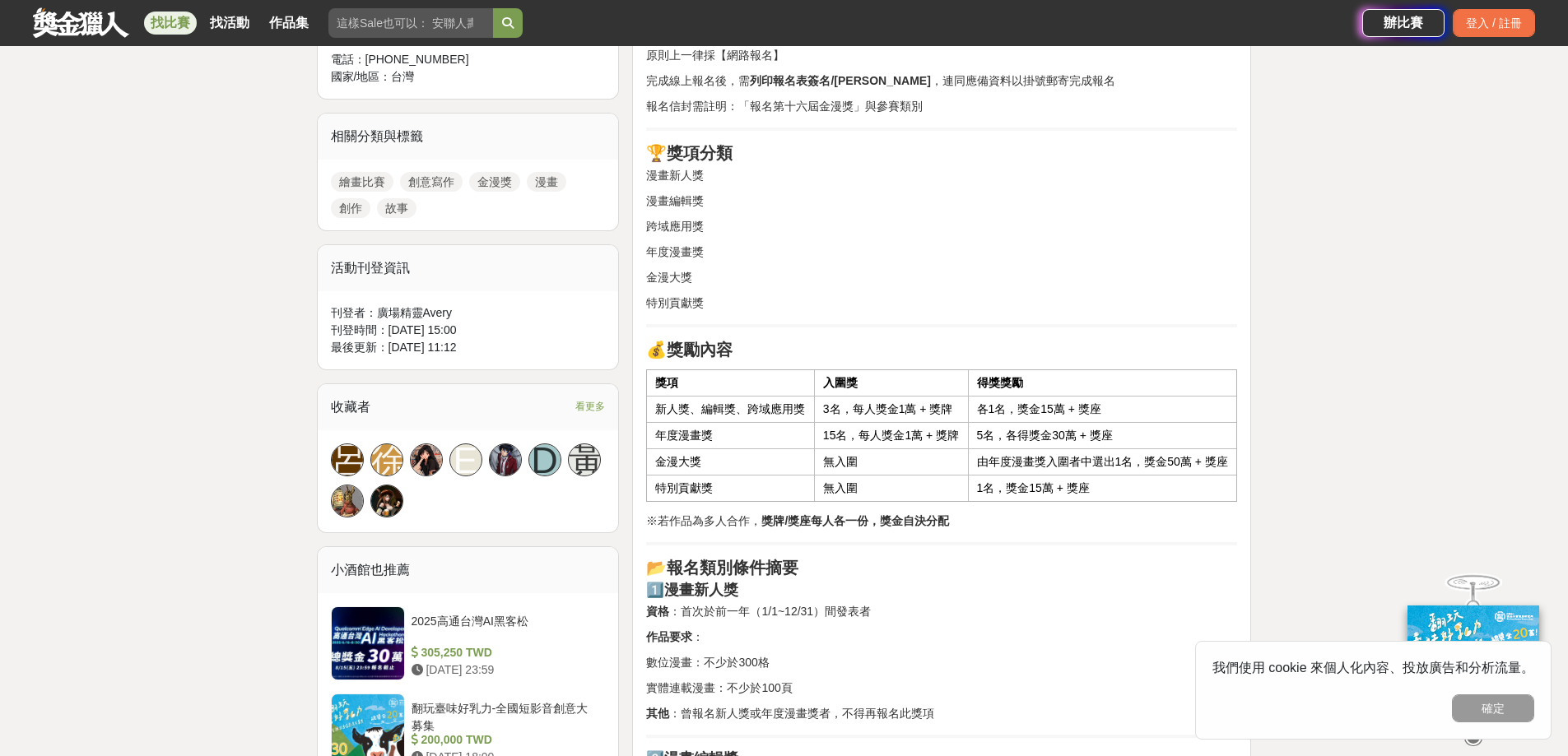
scroll to position [1070, 0]
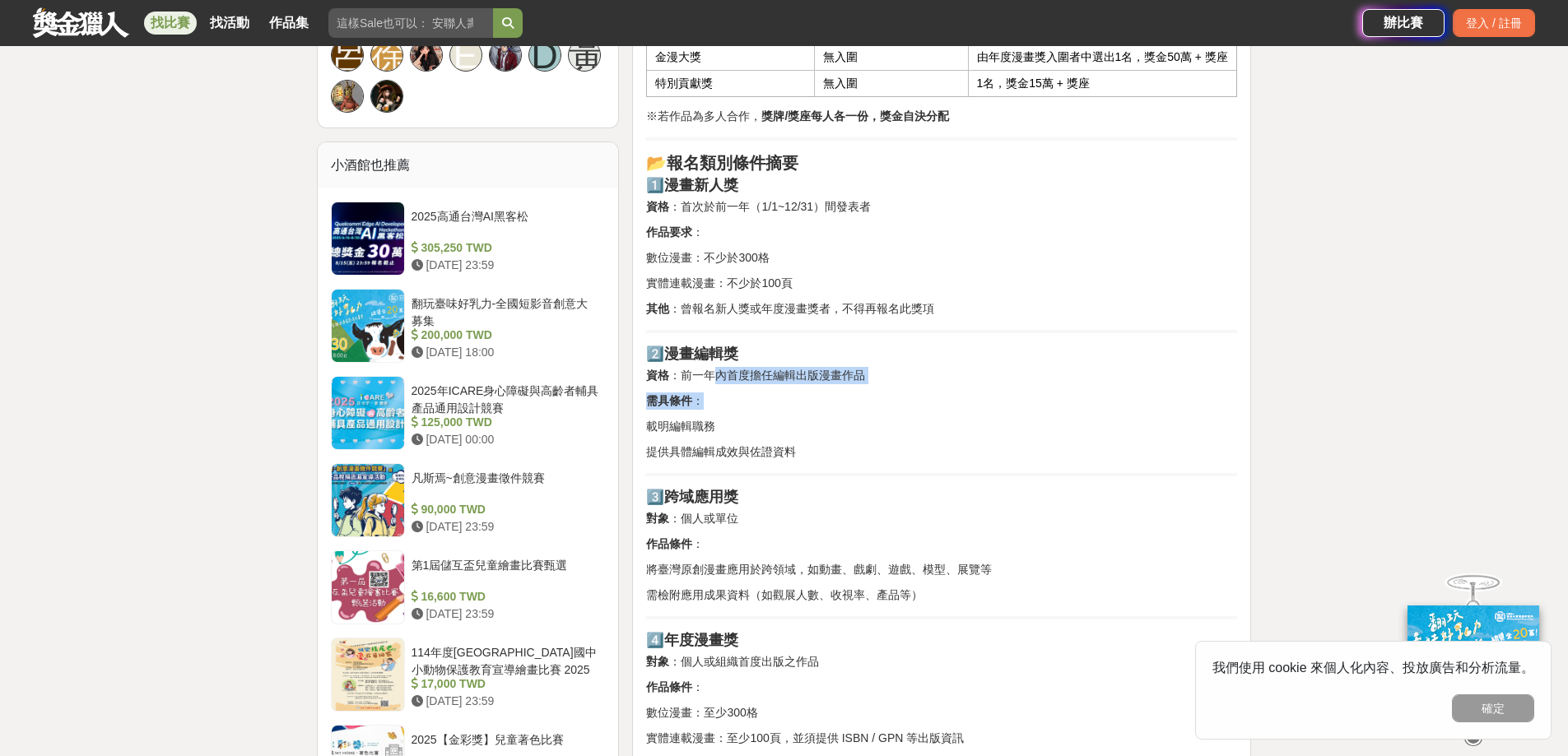
drag, startPoint x: 713, startPoint y: 376, endPoint x: 900, endPoint y: 393, distance: 187.8
click at [900, 393] on div "📅 報名資訊 報名方式 ： 原則上一律採【網路報名】 完成線上報名後，需 列印報名表簽名/蓋章 ，連同應備資料以掛號郵寄完成報名 報名信封需註明：「報名第十六…" at bounding box center [941, 387] width 592 height 1589
click at [900, 393] on p "需具條件 ：" at bounding box center [941, 401] width 592 height 18
drag, startPoint x: 899, startPoint y: 396, endPoint x: 908, endPoint y: 449, distance: 53.8
click at [908, 449] on div "📅 報名資訊 報名方式 ： 原則上一律採【網路報名】 完成線上報名後，需 列印報名表簽名/蓋章 ，連同應備資料以掛號郵寄完成報名 報名信封需註明：「報名第十六…" at bounding box center [941, 387] width 592 height 1589
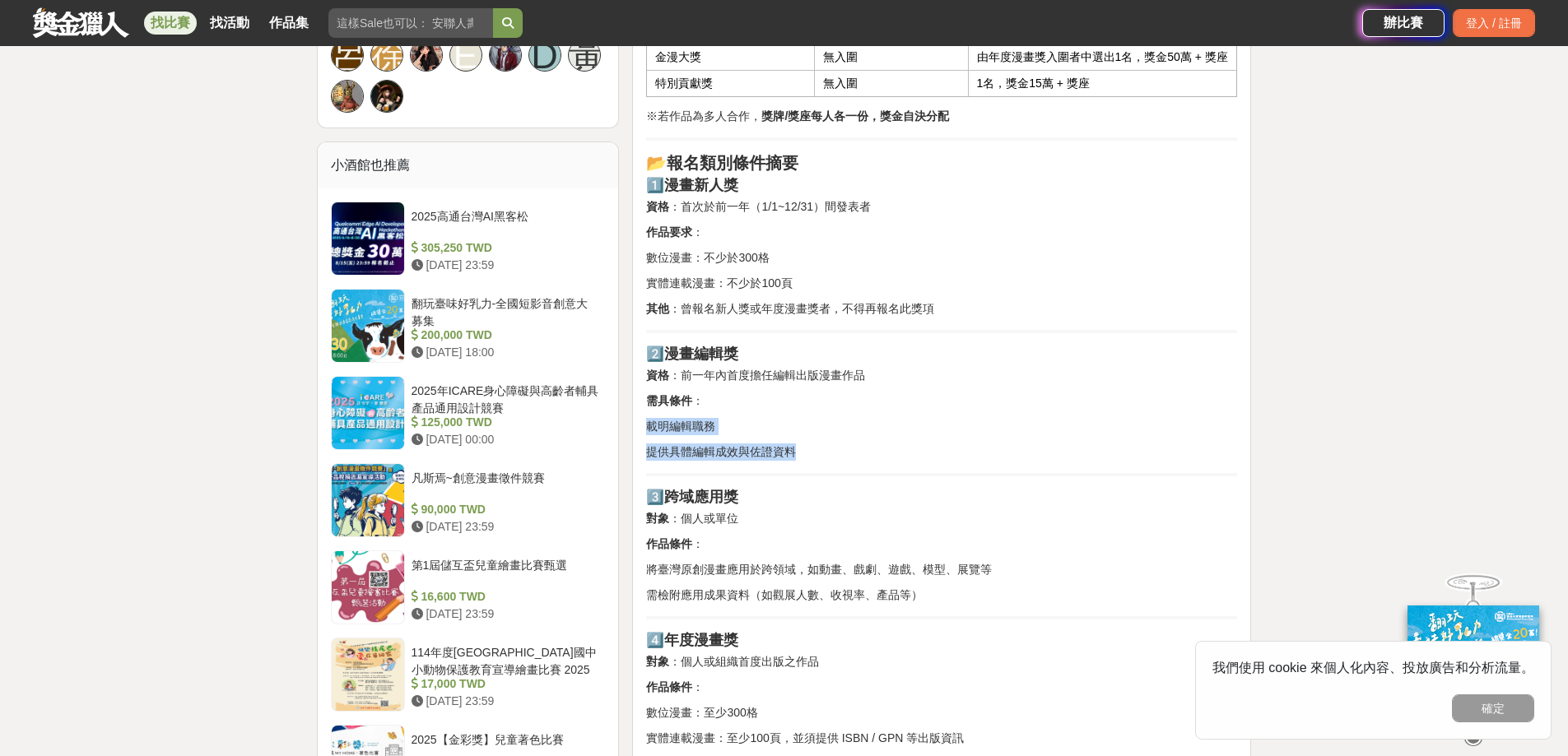
click at [908, 449] on p "提供具體編輯成效與佐證資料" at bounding box center [941, 452] width 592 height 18
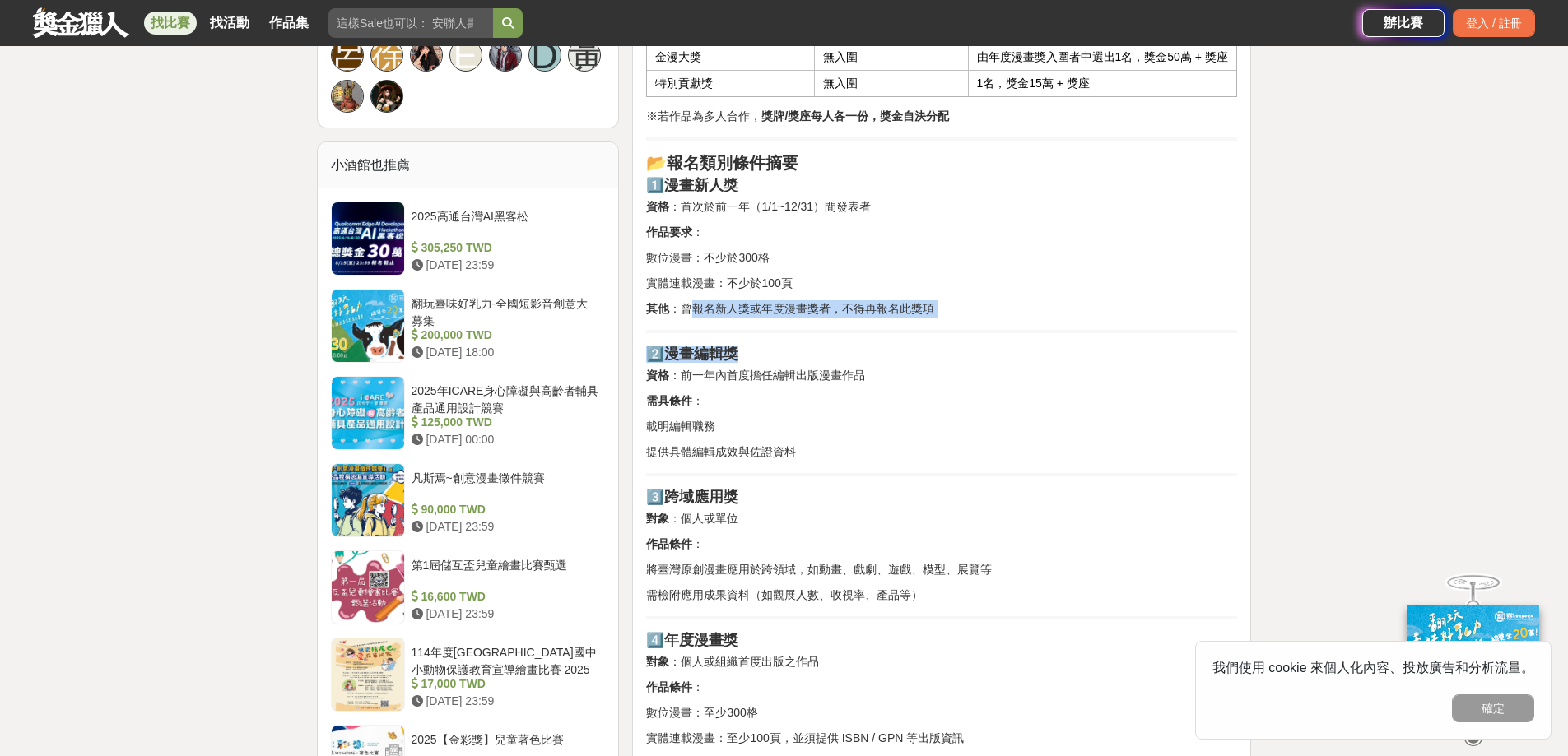
drag, startPoint x: 693, startPoint y: 310, endPoint x: 940, endPoint y: 333, distance: 248.1
click at [940, 333] on div "📅 報名資訊 報名方式 ： 原則上一律採【網路報名】 完成線上報名後，需 列印報名表簽名/蓋章 ，連同應備資料以掛號郵寄完成報名 報名信封需註明：「報名第十六…" at bounding box center [941, 387] width 592 height 1589
click at [941, 335] on div "📅 報名資訊 報名方式 ： 原則上一律採【網路報名】 完成線上報名後，需 列印報名表簽名/蓋章 ，連同應備資料以掛號郵寄完成報名 報名信封需註明：「報名第十六…" at bounding box center [941, 387] width 592 height 1589
drag, startPoint x: 828, startPoint y: 407, endPoint x: 834, endPoint y: 435, distance: 28.6
click at [834, 435] on div "📅 報名資訊 報名方式 ： 原則上一律採【網路報名】 完成線上報名後，需 列印報名表簽名/蓋章 ，連同應備資料以掛號郵寄完成報名 報名信封需註明：「報名第十六…" at bounding box center [941, 387] width 592 height 1589
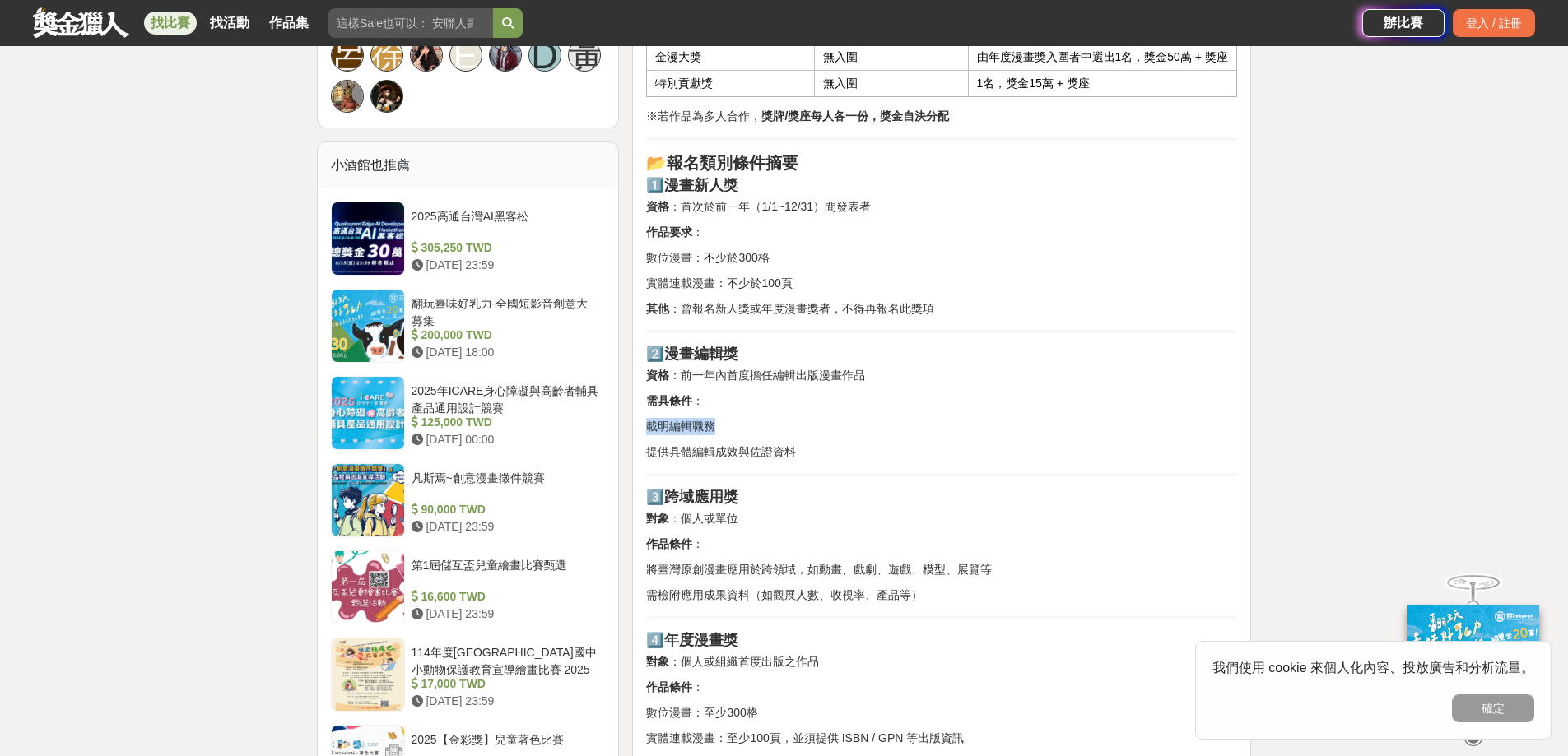
click at [834, 435] on p "載明編輯職務" at bounding box center [941, 427] width 592 height 18
drag, startPoint x: 708, startPoint y: 379, endPoint x: 875, endPoint y: 374, distance: 167.1
click at [875, 374] on p "資格 ：前一年內首度擔任編輯出版漫畫作品" at bounding box center [941, 376] width 592 height 18
drag, startPoint x: 875, startPoint y: 374, endPoint x: 676, endPoint y: 379, distance: 199.1
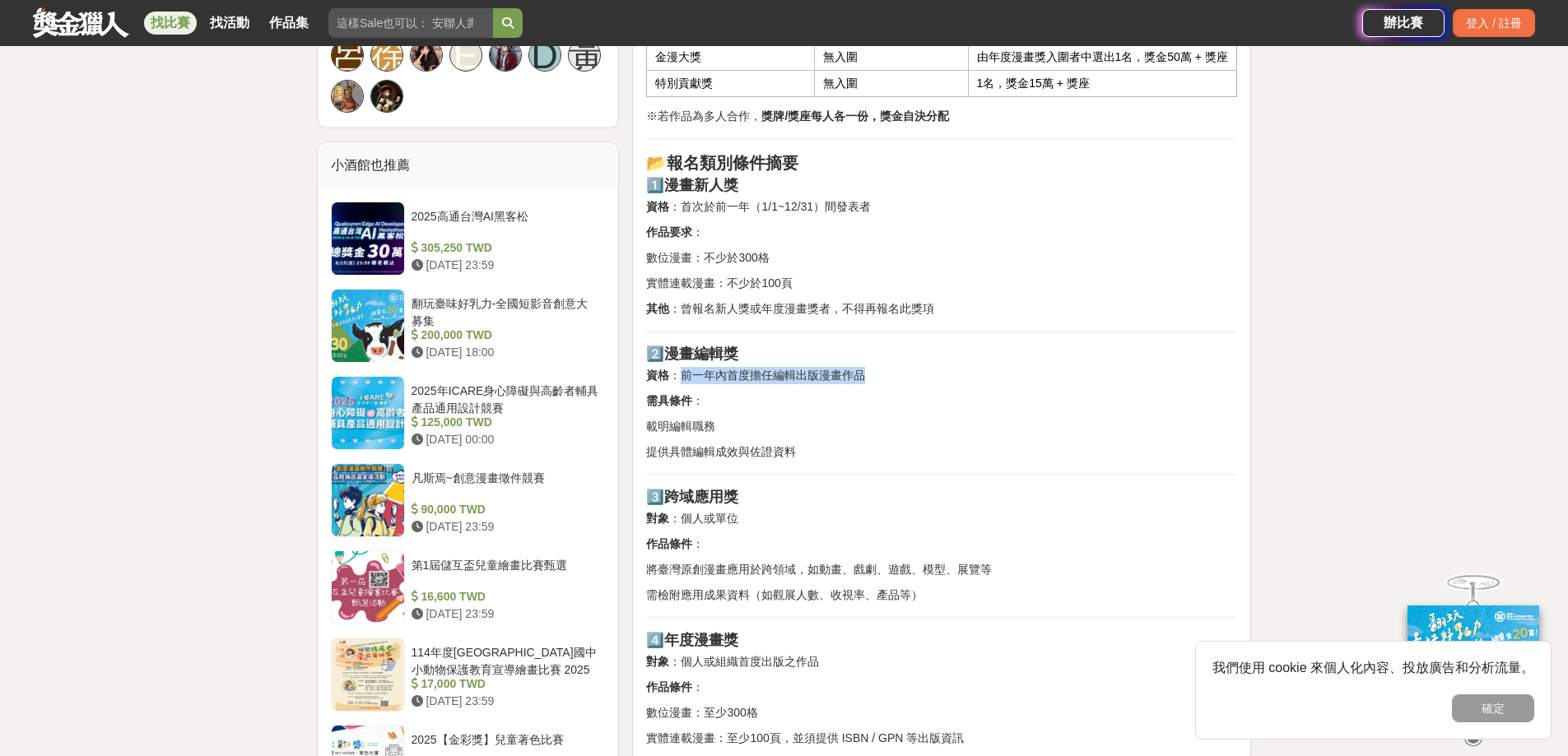
click at [676, 379] on p "資格 ：前一年內首度擔任編輯出版漫畫作品" at bounding box center [941, 376] width 592 height 18
click at [709, 374] on p "資格 ：前一年內首度擔任編輯出版漫畫作品" at bounding box center [941, 376] width 592 height 18
drag, startPoint x: 720, startPoint y: 373, endPoint x: 863, endPoint y: 382, distance: 143.3
click at [863, 382] on p "資格 ：前一年內首度擔任編輯出版漫畫作品" at bounding box center [941, 376] width 592 height 18
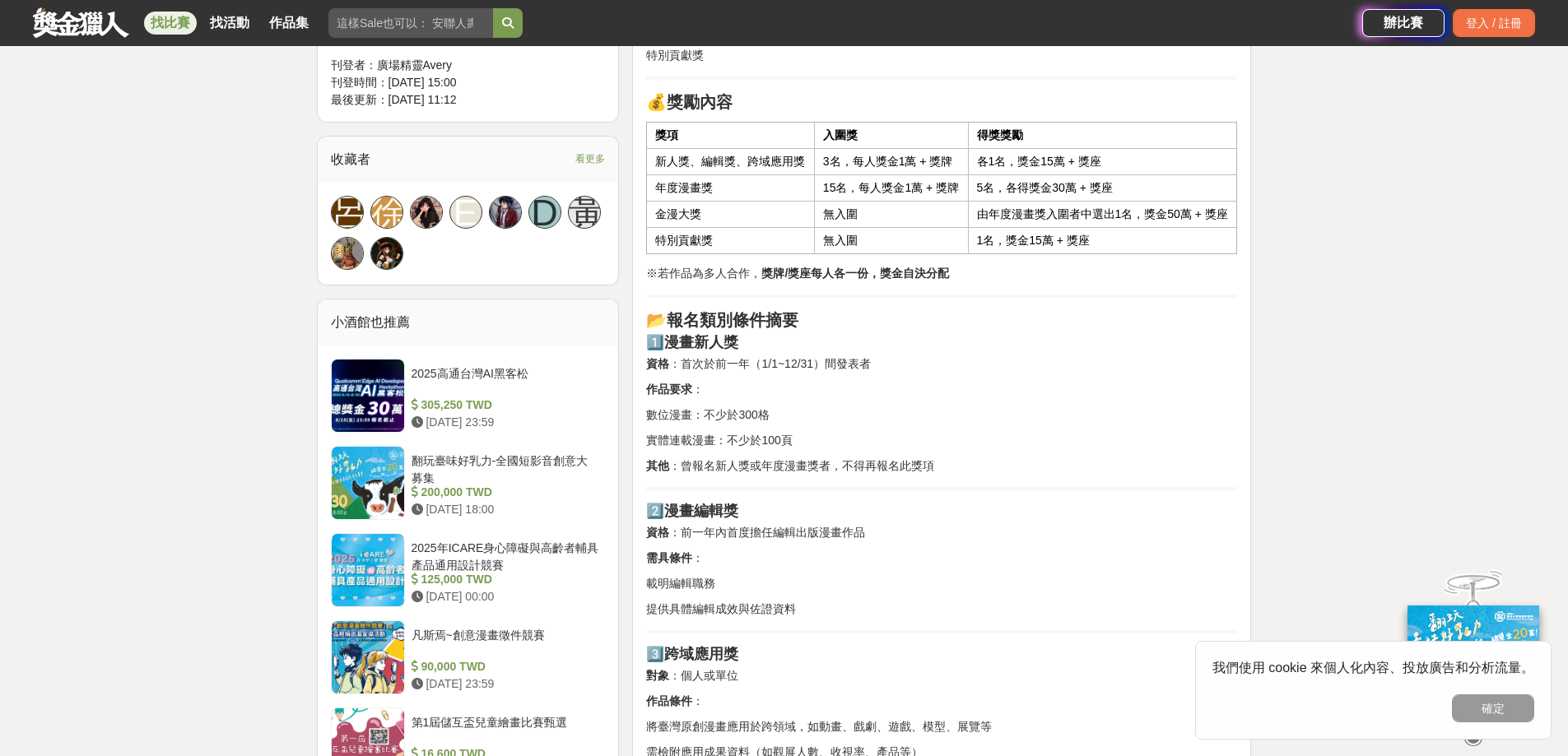
scroll to position [905, 0]
